Goal: Find specific page/section: Find specific page/section

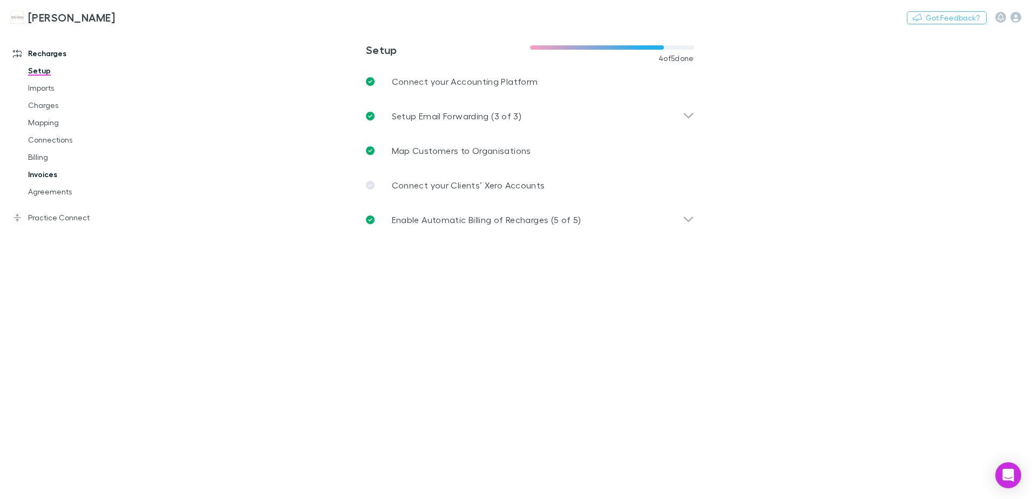
click at [39, 173] on link "Invoices" at bounding box center [81, 174] width 128 height 17
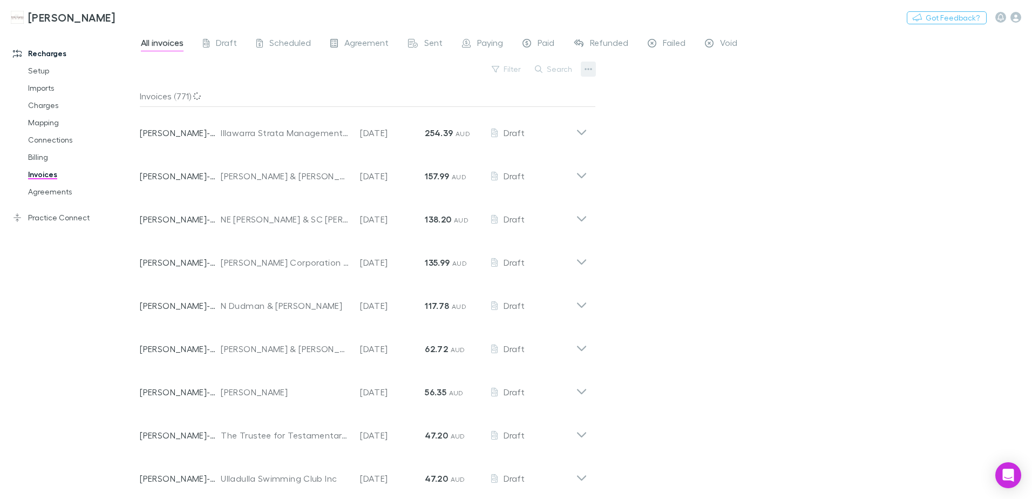
click at [586, 69] on icon "button" at bounding box center [589, 69] width 8 height 2
click at [574, 71] on div at bounding box center [516, 249] width 1032 height 499
click at [559, 65] on button "Search" at bounding box center [553, 69] width 49 height 13
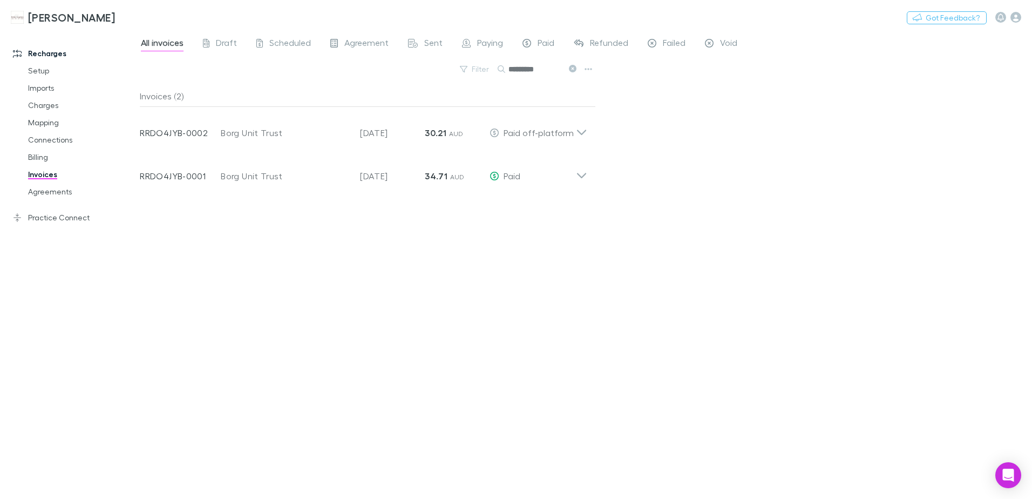
click at [574, 69] on icon at bounding box center [573, 69] width 8 height 8
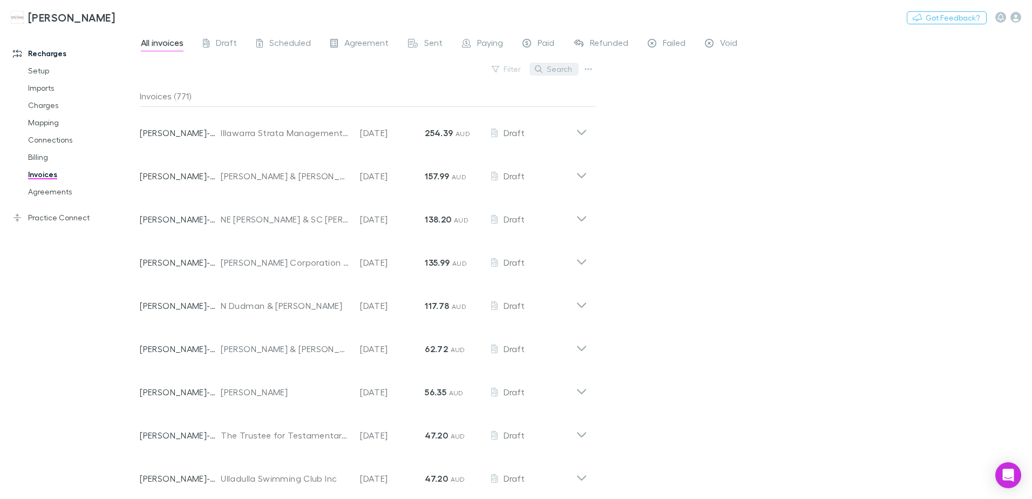
click at [539, 70] on icon "button" at bounding box center [539, 69] width 8 height 8
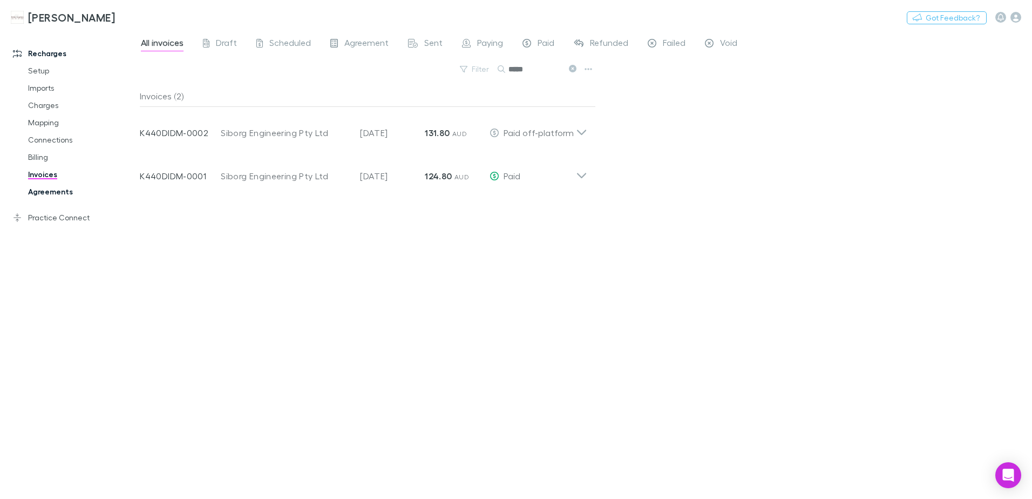
type input "*****"
click at [39, 192] on link "Agreements" at bounding box center [81, 191] width 128 height 17
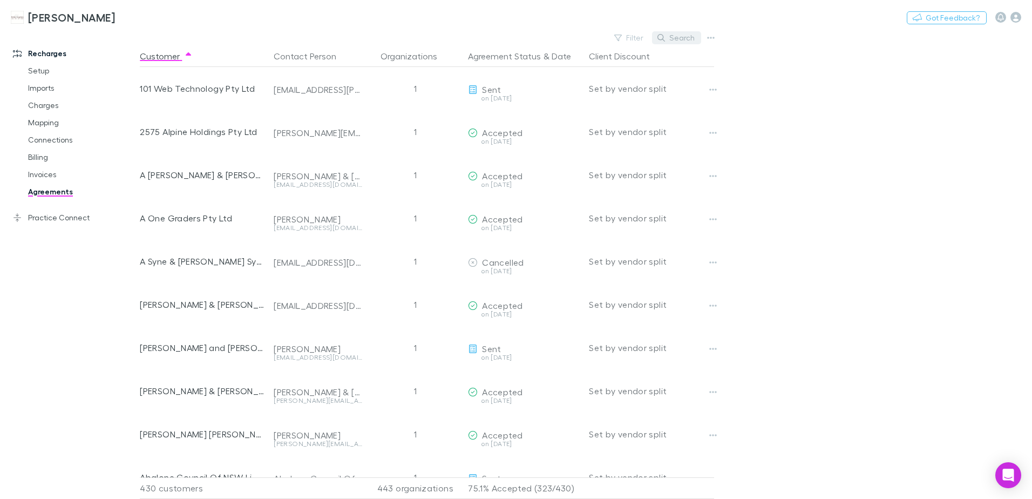
click at [665, 40] on icon "button" at bounding box center [661, 38] width 8 height 8
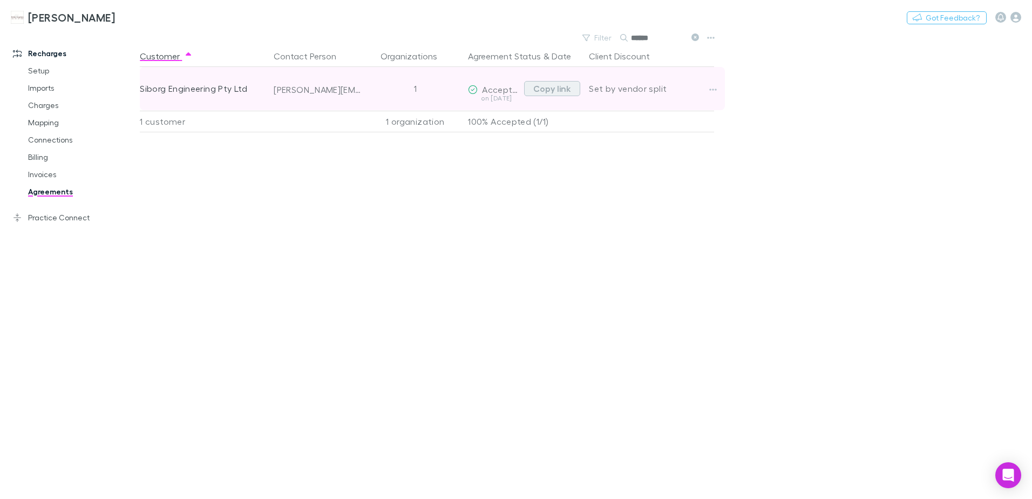
type input "******"
click at [557, 93] on button "Copy link" at bounding box center [552, 88] width 56 height 15
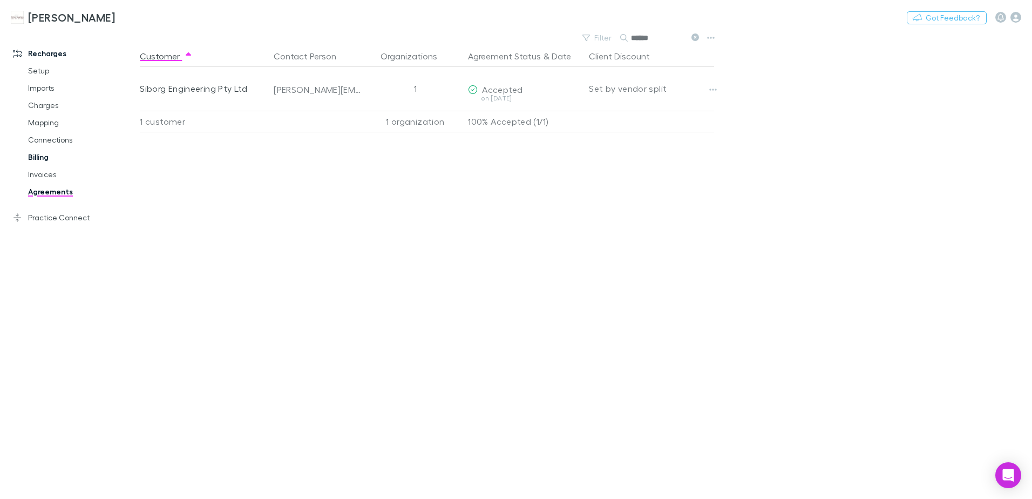
drag, startPoint x: 32, startPoint y: 174, endPoint x: 53, endPoint y: 158, distance: 26.6
click at [32, 174] on link "Invoices" at bounding box center [81, 174] width 128 height 17
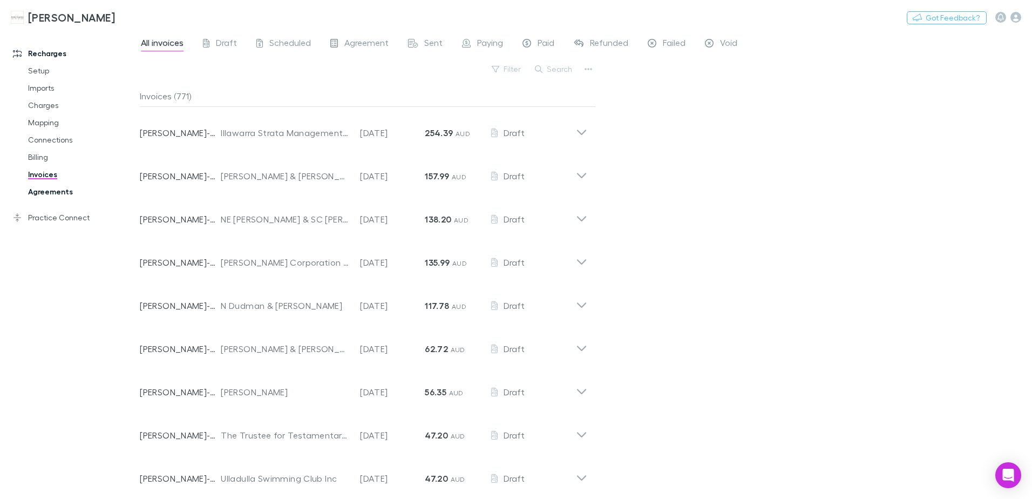
drag, startPoint x: 50, startPoint y: 192, endPoint x: 57, endPoint y: 197, distance: 8.5
click at [50, 192] on link "Agreements" at bounding box center [81, 191] width 128 height 17
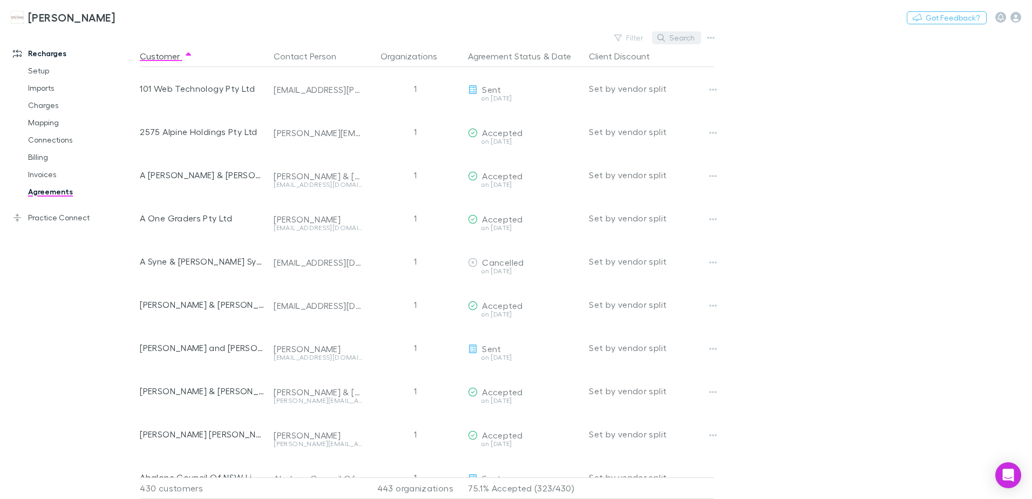
click at [663, 40] on icon "button" at bounding box center [661, 38] width 8 height 8
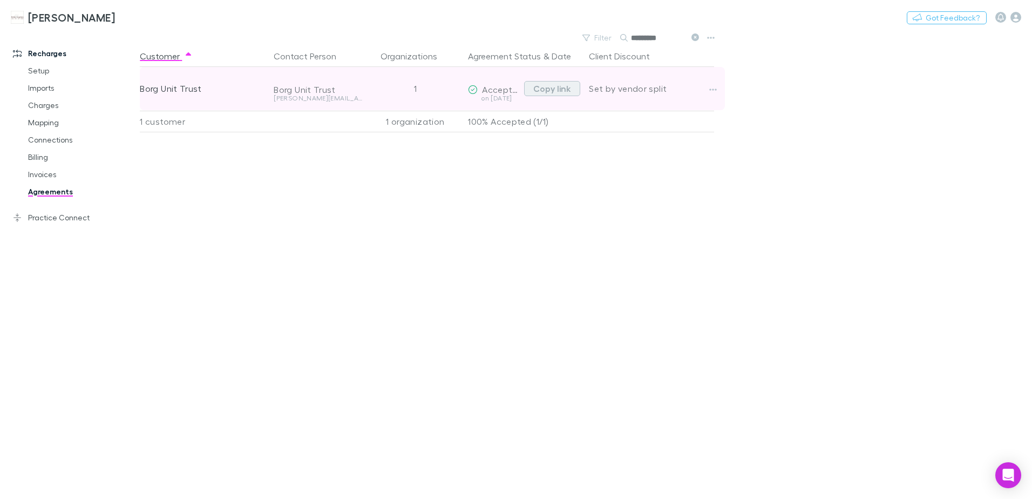
type input "*********"
click at [548, 90] on button "Copy link" at bounding box center [552, 88] width 56 height 15
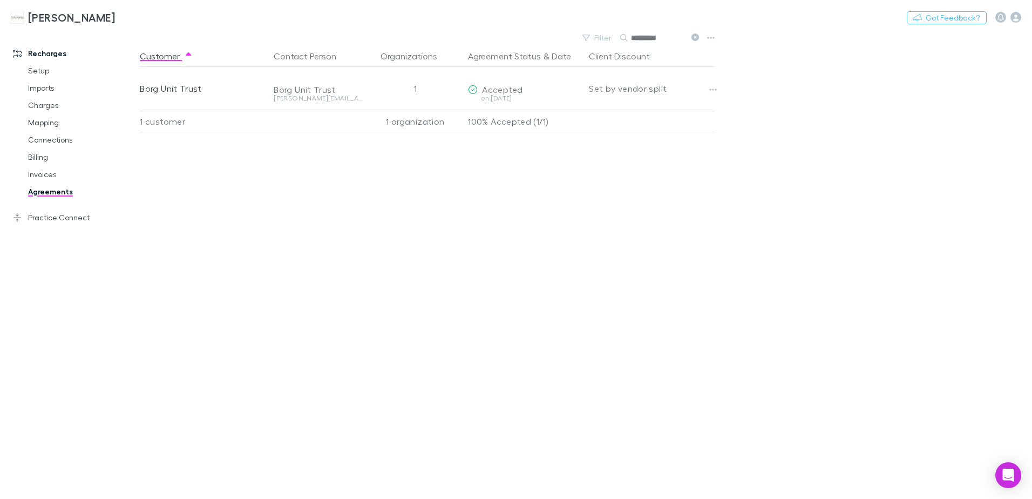
drag, startPoint x: 693, startPoint y: 38, endPoint x: 665, endPoint y: 41, distance: 28.2
click at [693, 38] on icon at bounding box center [695, 37] width 8 height 8
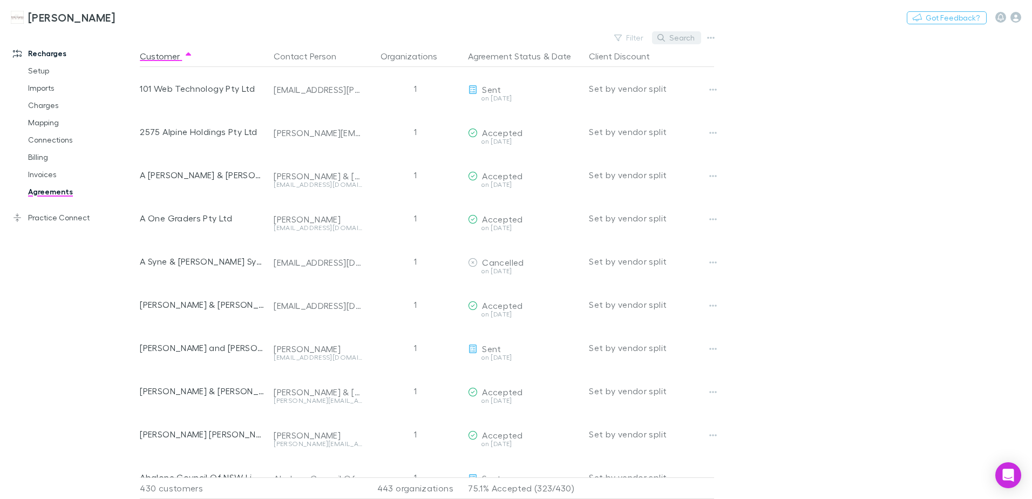
click at [665, 41] on icon "button" at bounding box center [661, 38] width 8 height 8
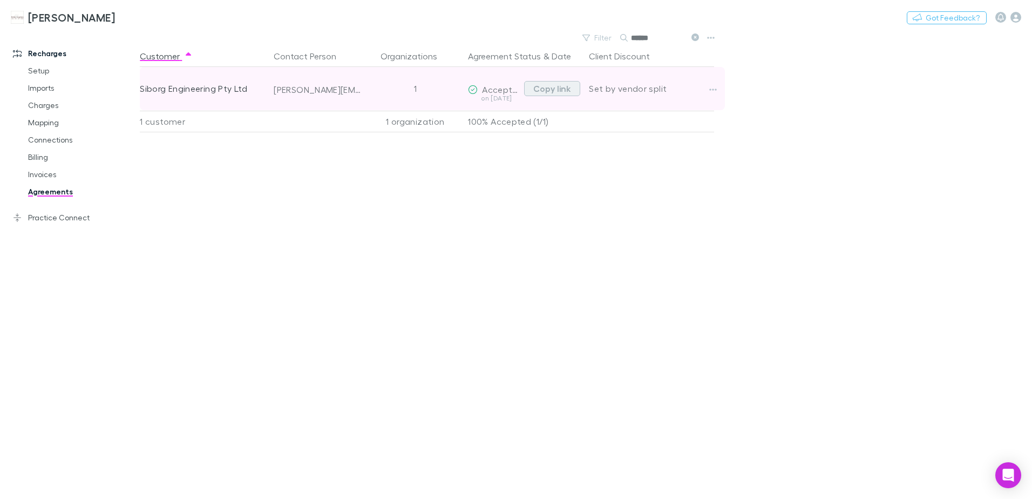
type input "******"
click at [558, 91] on button "Copy link" at bounding box center [552, 88] width 56 height 15
